Goal: Navigation & Orientation: Find specific page/section

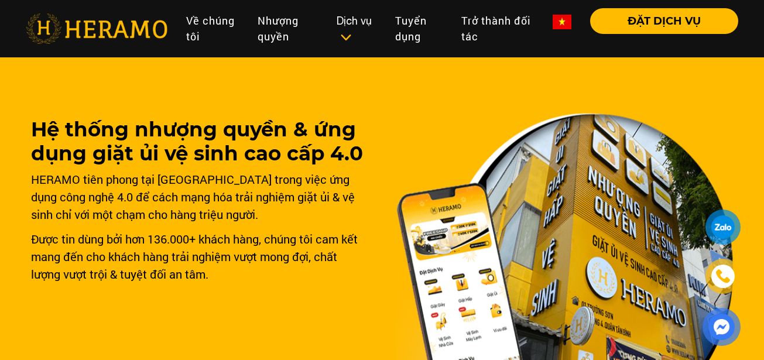
scroll to position [769, 0]
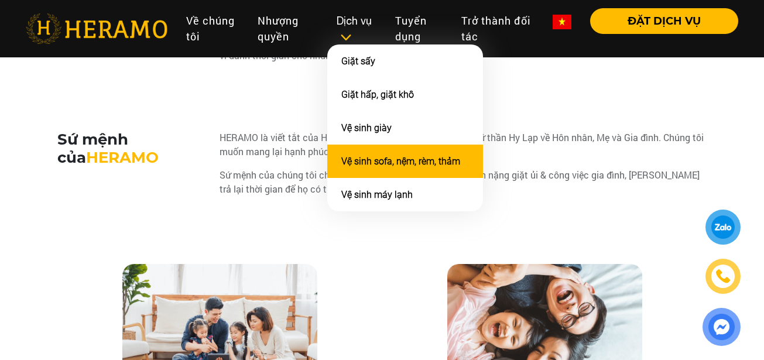
click at [370, 172] on li "Vệ sinh sofa, nệm, rèm, thảm" at bounding box center [405, 161] width 156 height 33
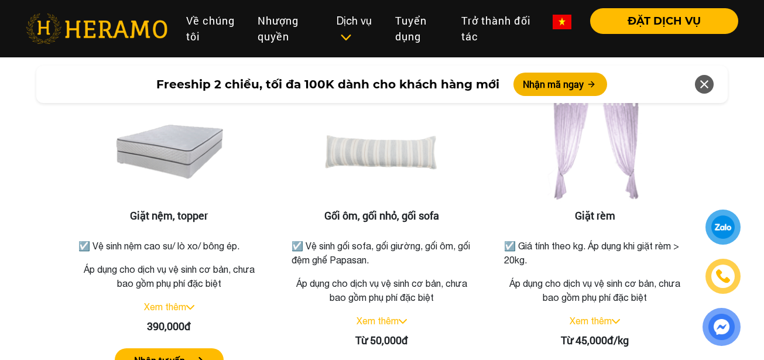
scroll to position [1834, 0]
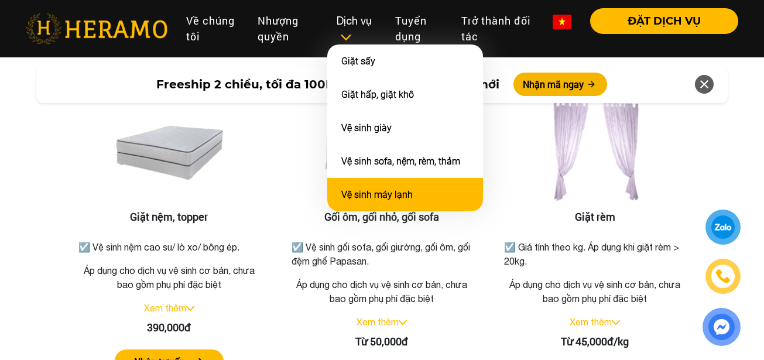
click at [359, 194] on link "Vệ sinh máy lạnh" at bounding box center [376, 194] width 71 height 11
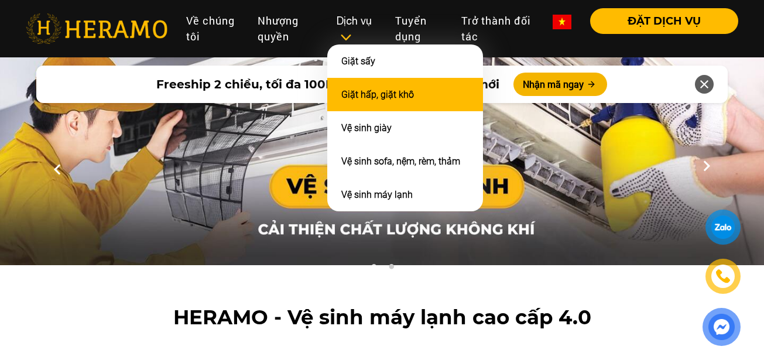
click at [383, 95] on link "Giặt hấp, giặt khô" at bounding box center [377, 94] width 73 height 11
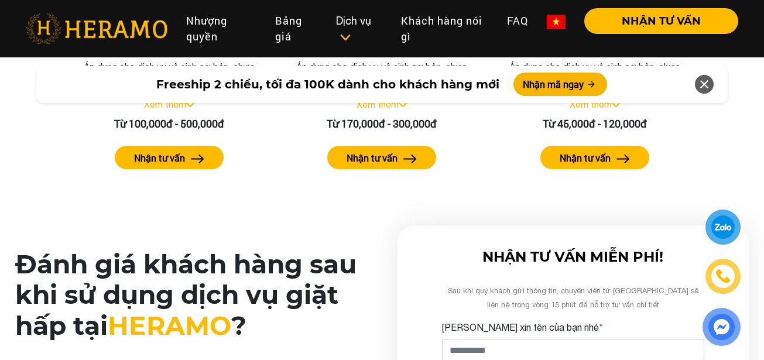
click at [356, 272] on h2 "Đánh giá khách hàng sau khi sử dụng dịch vụ giặt hấp tại [GEOGRAPHIC_DATA] ?" at bounding box center [196, 295] width 363 height 92
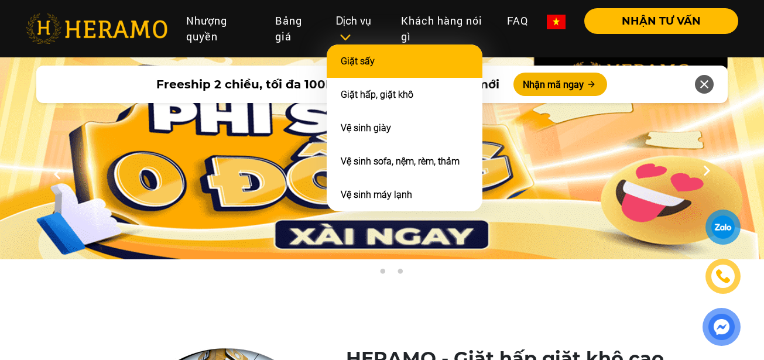
click at [375, 71] on li "Giặt sấy" at bounding box center [405, 60] width 156 height 33
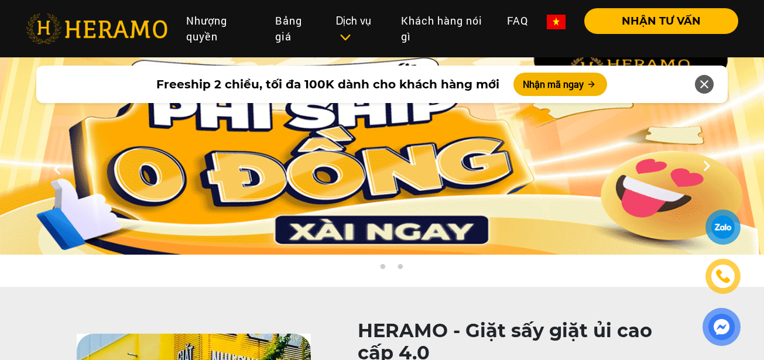
scroll to position [160, 0]
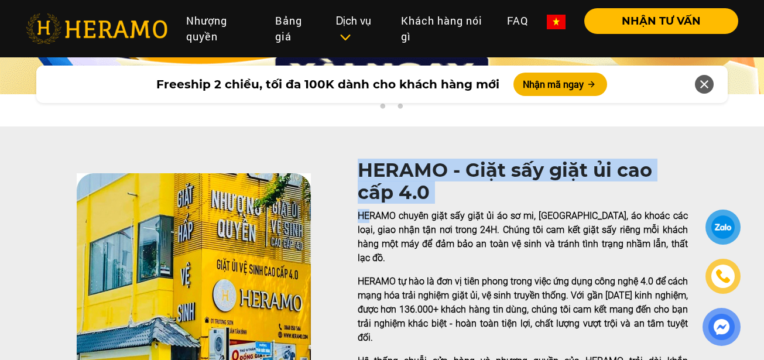
drag, startPoint x: 368, startPoint y: 208, endPoint x: 435, endPoint y: -66, distance: 282.8
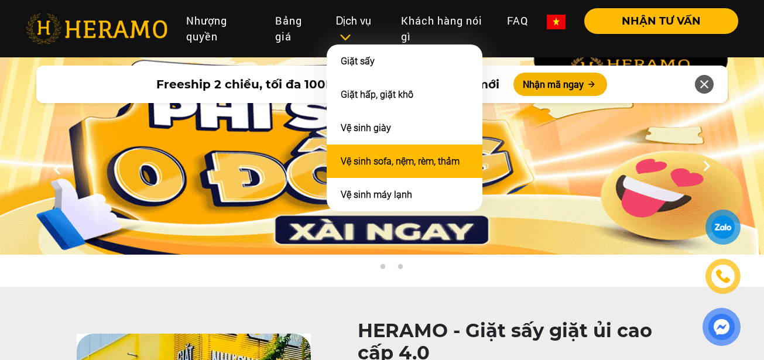
click at [382, 163] on link "Vệ sinh sofa, nệm, rèm, thảm" at bounding box center [400, 161] width 119 height 11
